Goal: Task Accomplishment & Management: Manage account settings

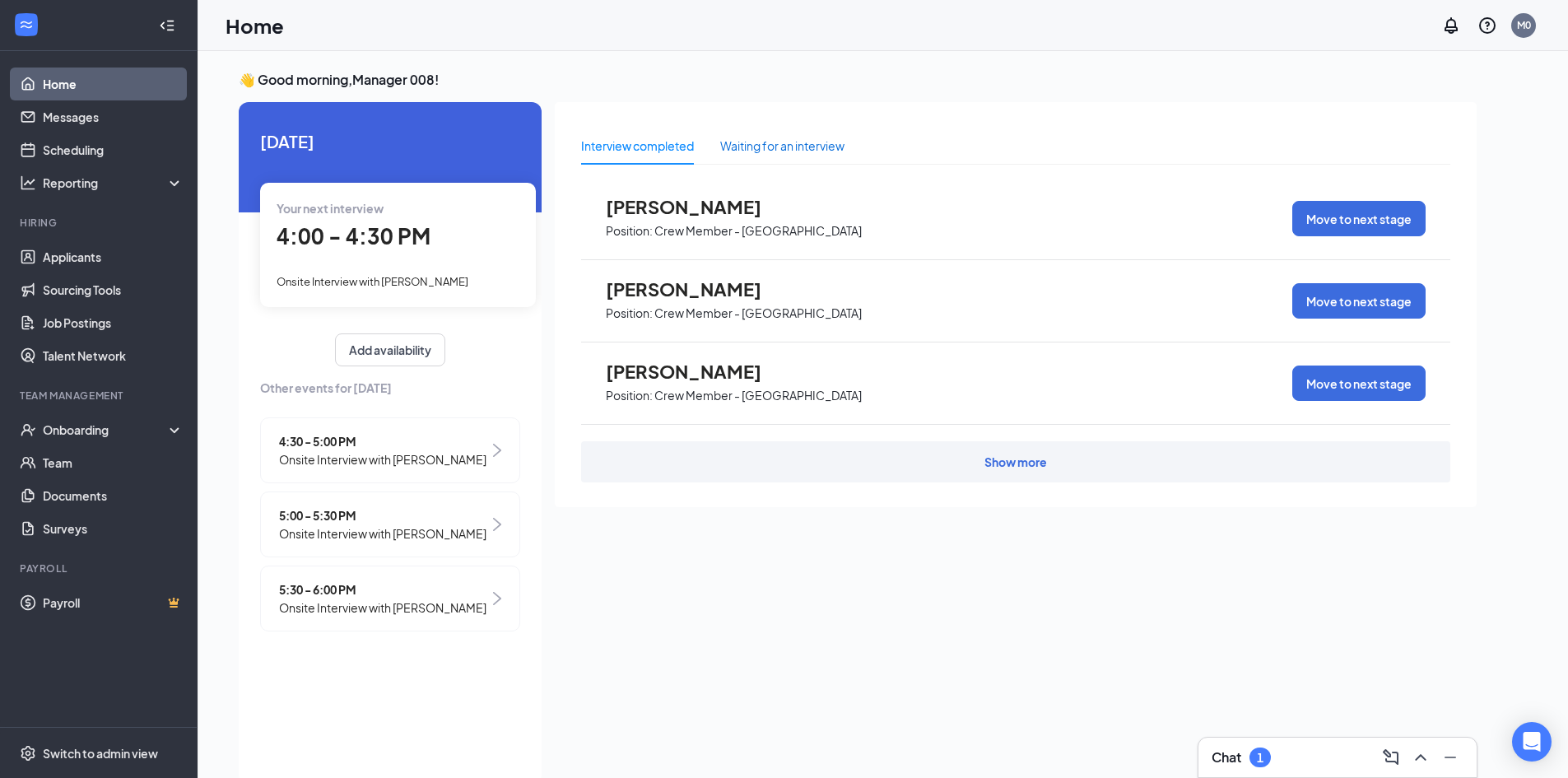
click at [753, 152] on div "Waiting for an interview" at bounding box center [782, 146] width 124 height 18
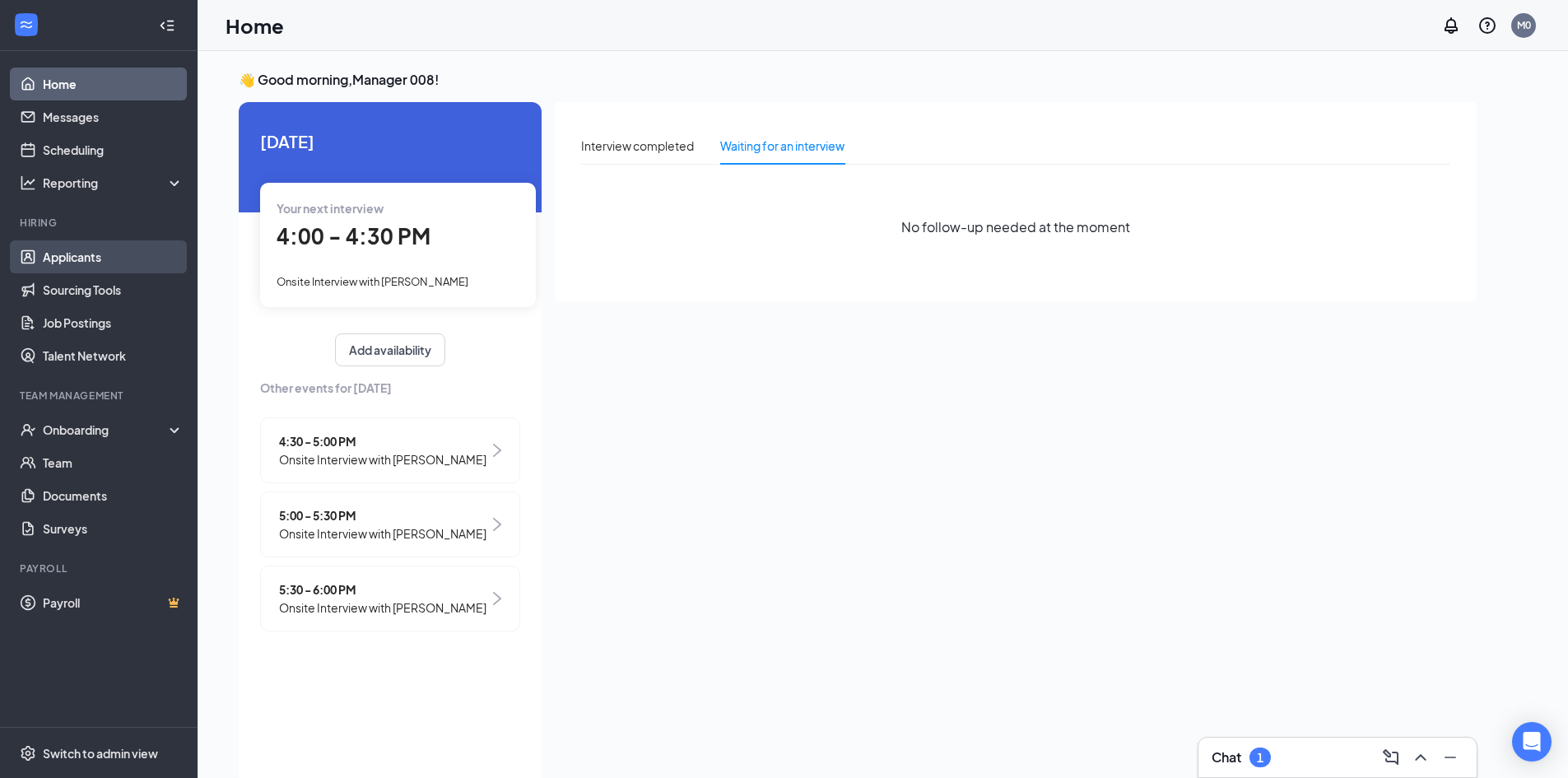
click at [100, 255] on link "Applicants" at bounding box center [113, 257] width 141 height 33
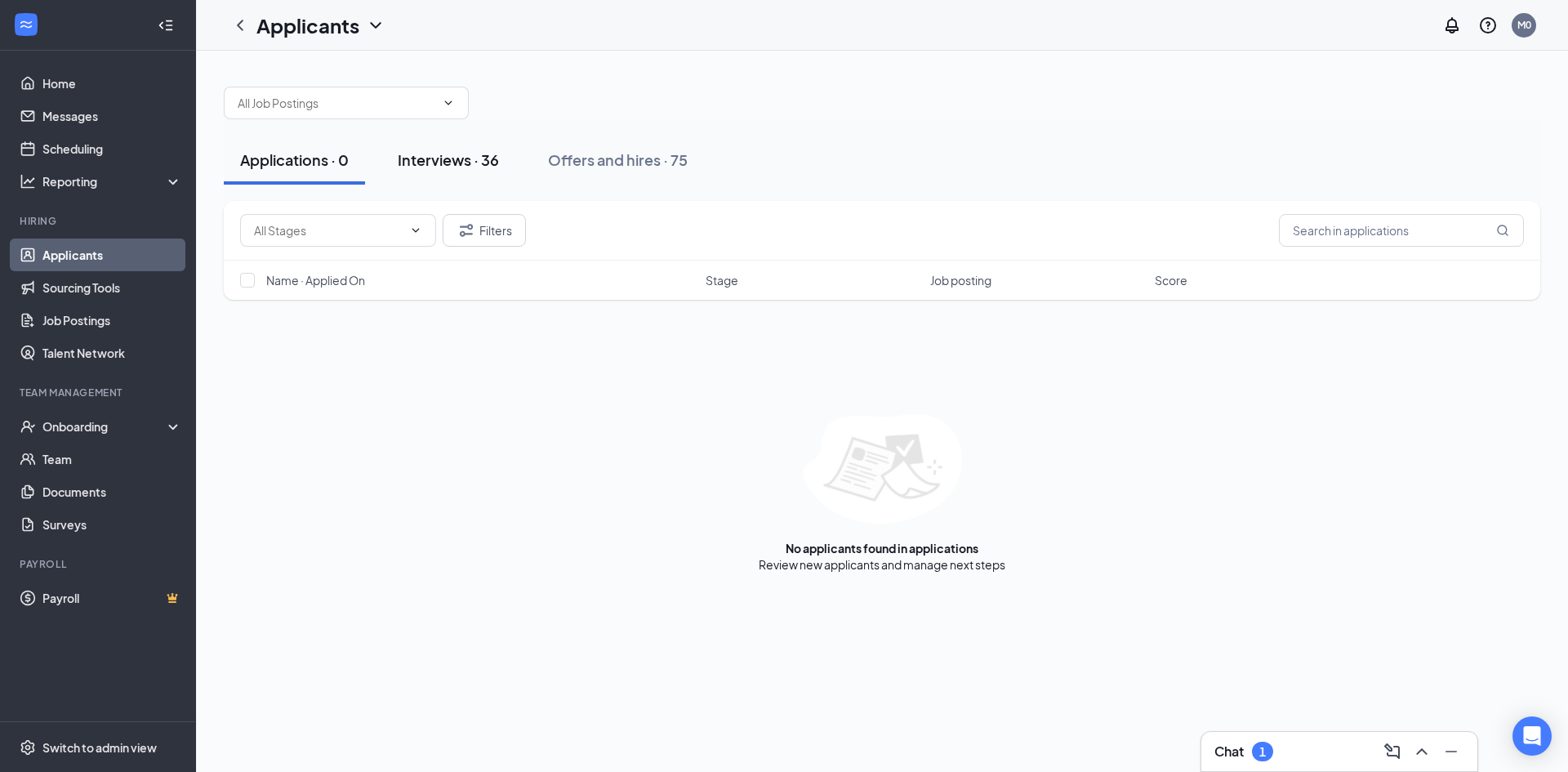
click at [437, 161] on div "Interviews · 36" at bounding box center [448, 160] width 102 height 21
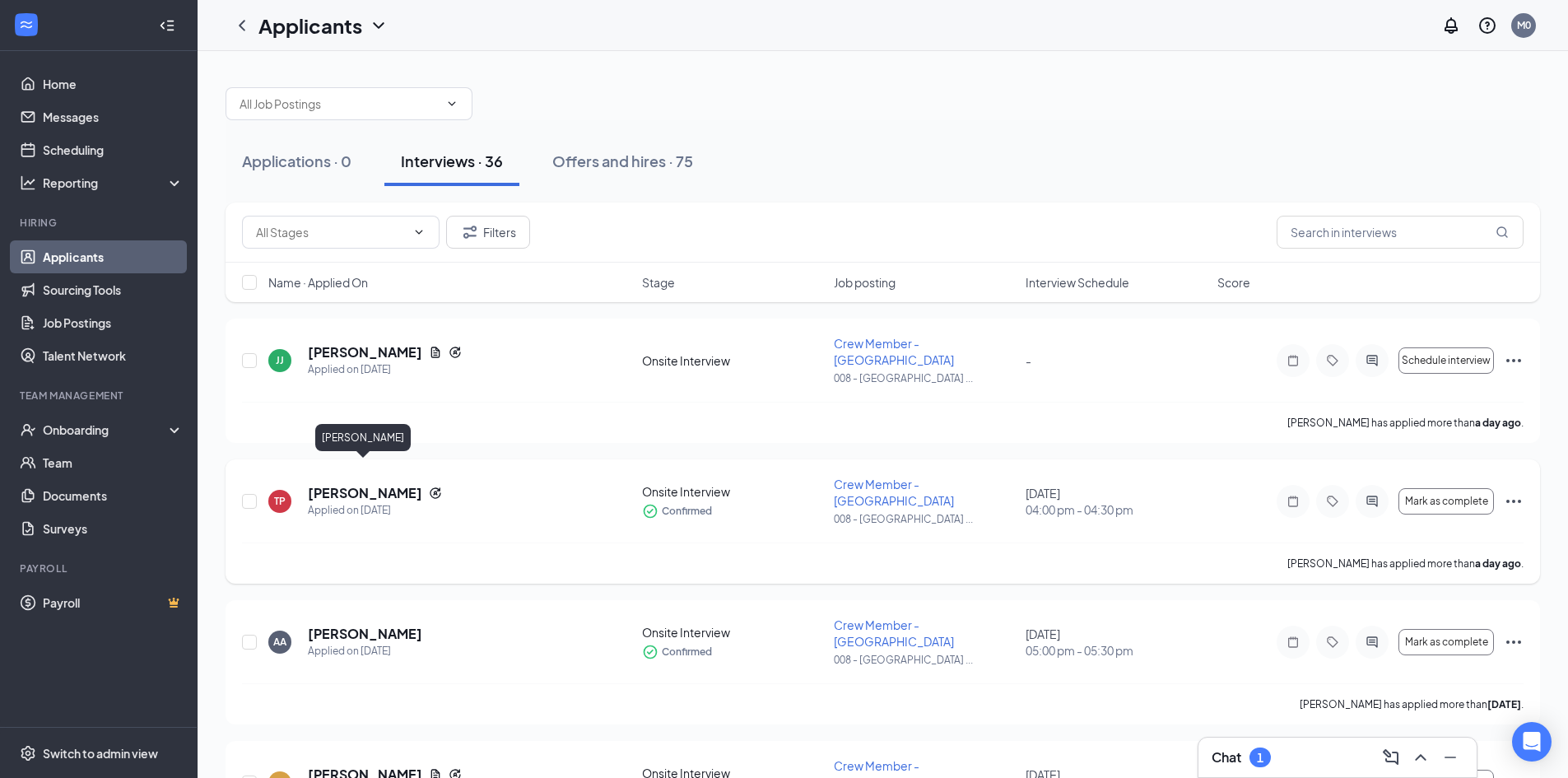
click at [376, 484] on h5 "[PERSON_NAME]" at bounding box center [365, 493] width 114 height 18
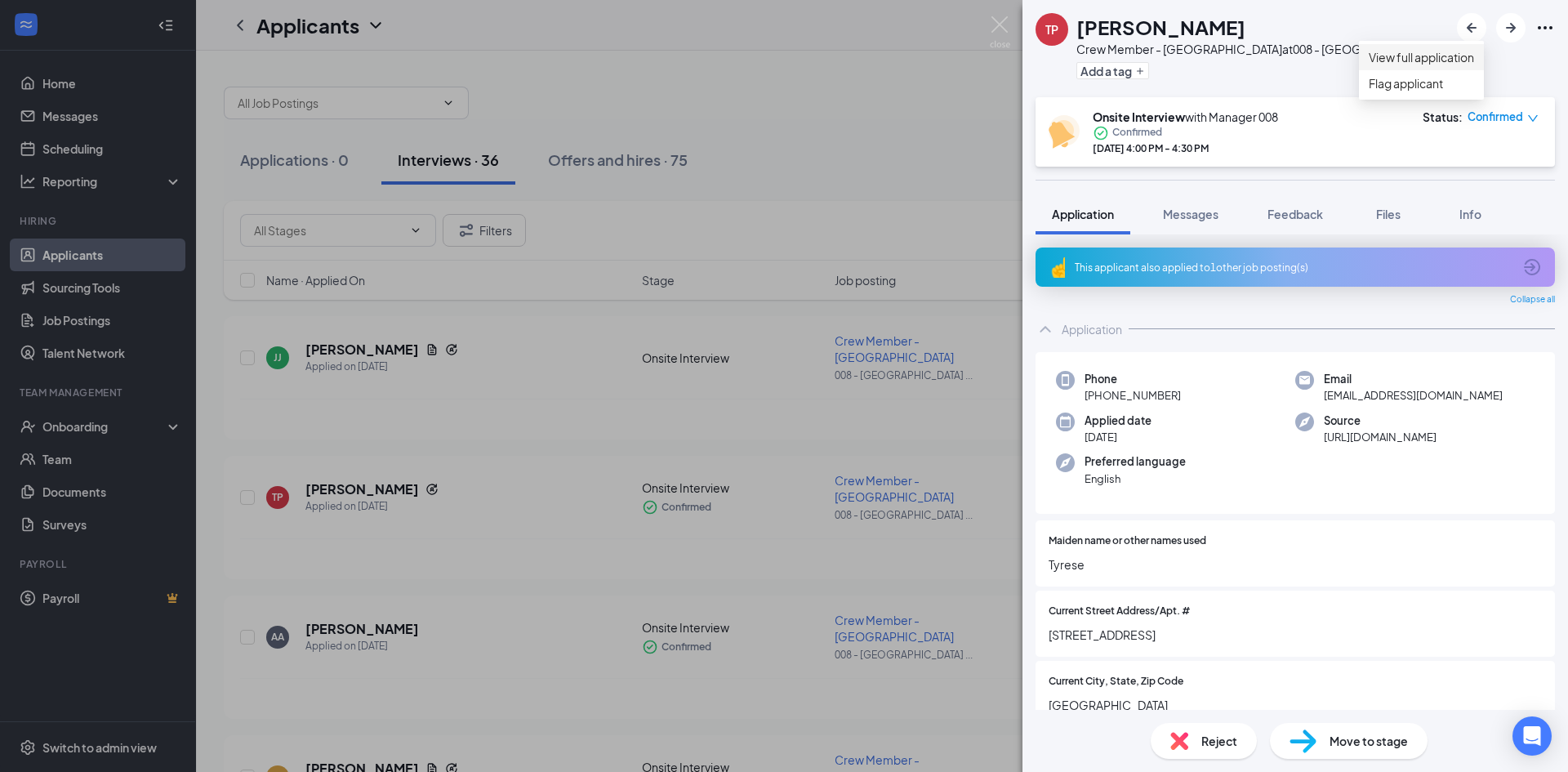
click at [1454, 63] on link "View full application" at bounding box center [1421, 57] width 105 height 18
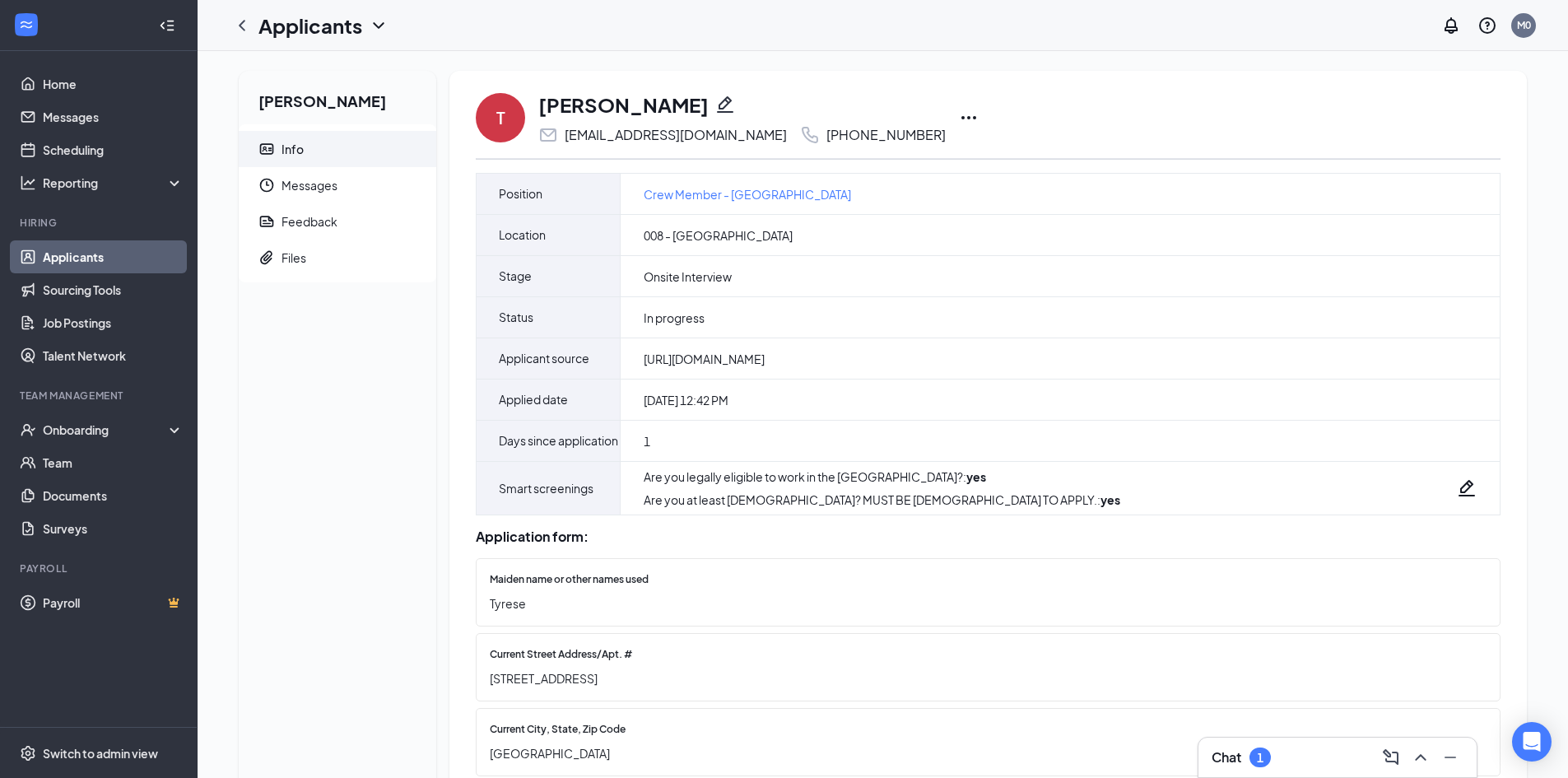
click at [959, 119] on icon "Ellipses" at bounding box center [969, 118] width 20 height 20
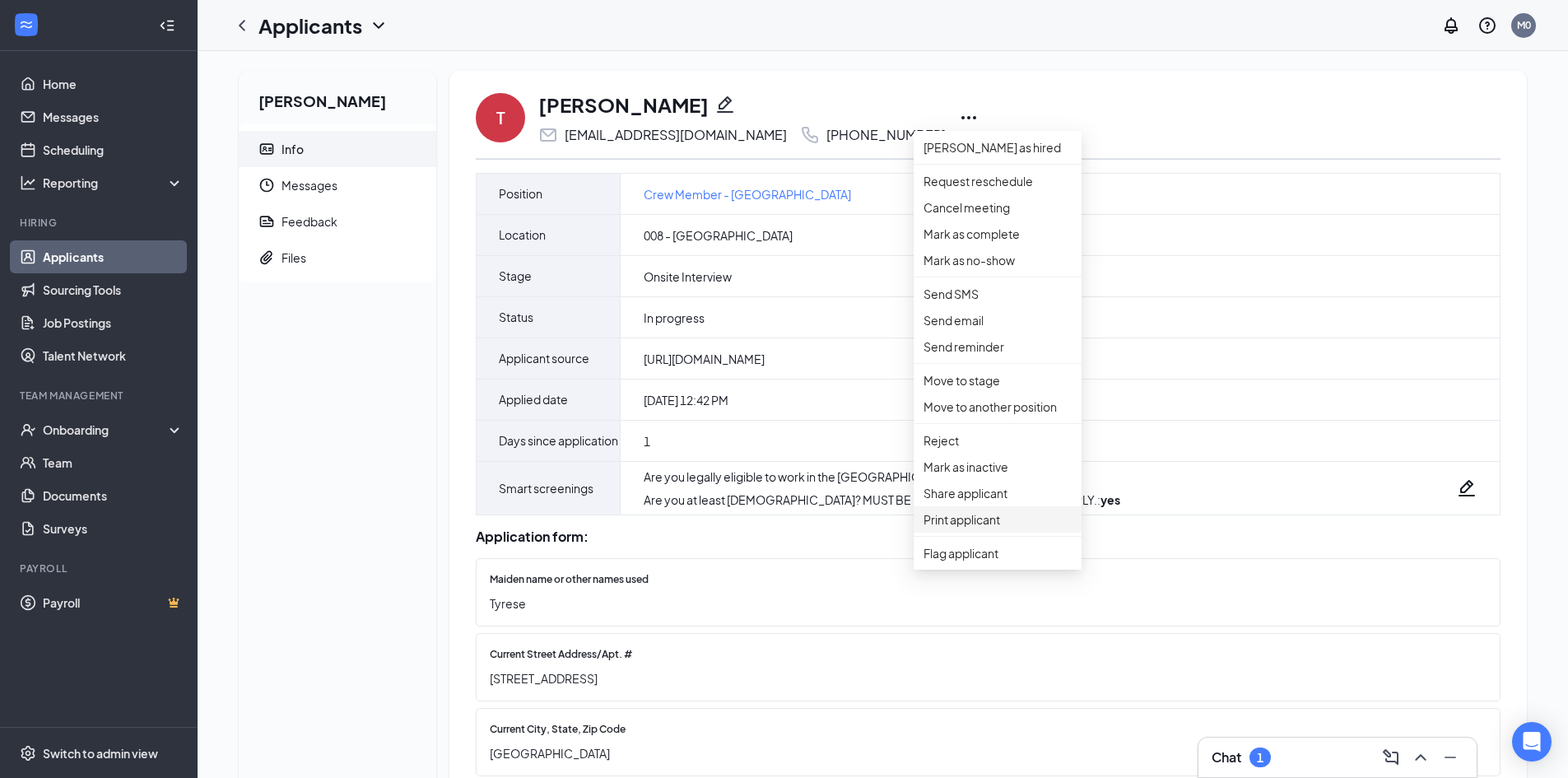
click at [969, 528] on p "Print applicant" at bounding box center [997, 519] width 148 height 18
